Goal: Check status: Check status

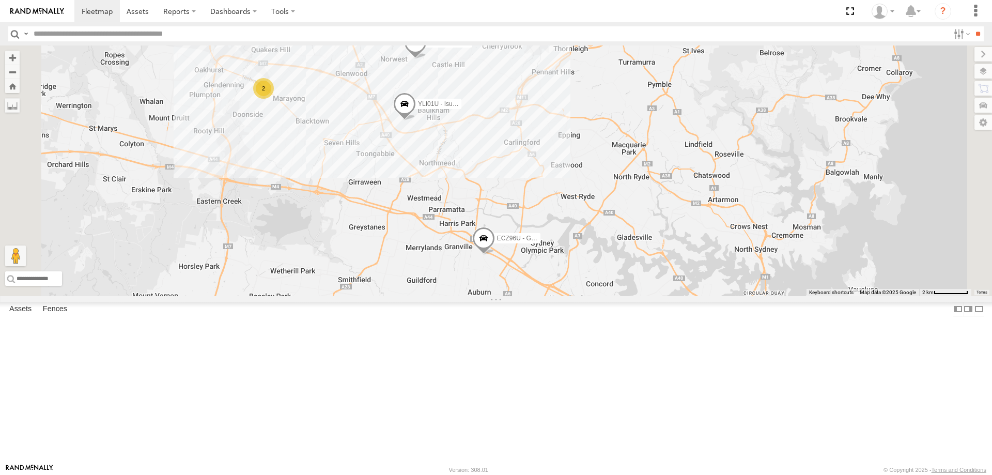
drag, startPoint x: 665, startPoint y: 209, endPoint x: 645, endPoint y: 204, distance: 20.7
click at [645, 204] on div "YLI19N - Isuzu DMAX ECZ96U - Great Wall YLI24U - Isuzu D-MAX CS45WU - LDV EOT93…" at bounding box center [496, 170] width 992 height 251
